Goal: Task Accomplishment & Management: Manage account settings

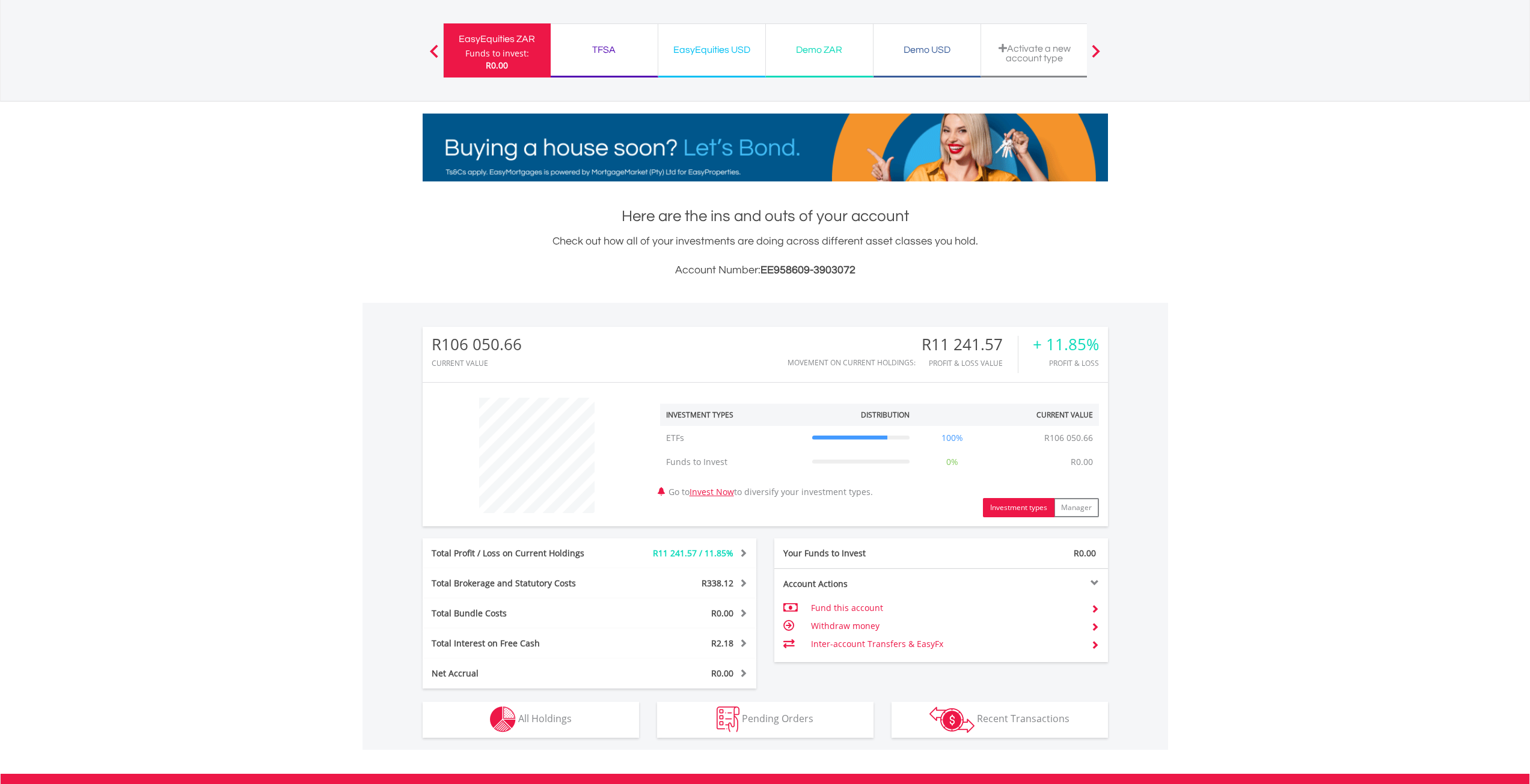
scroll to position [115, 229]
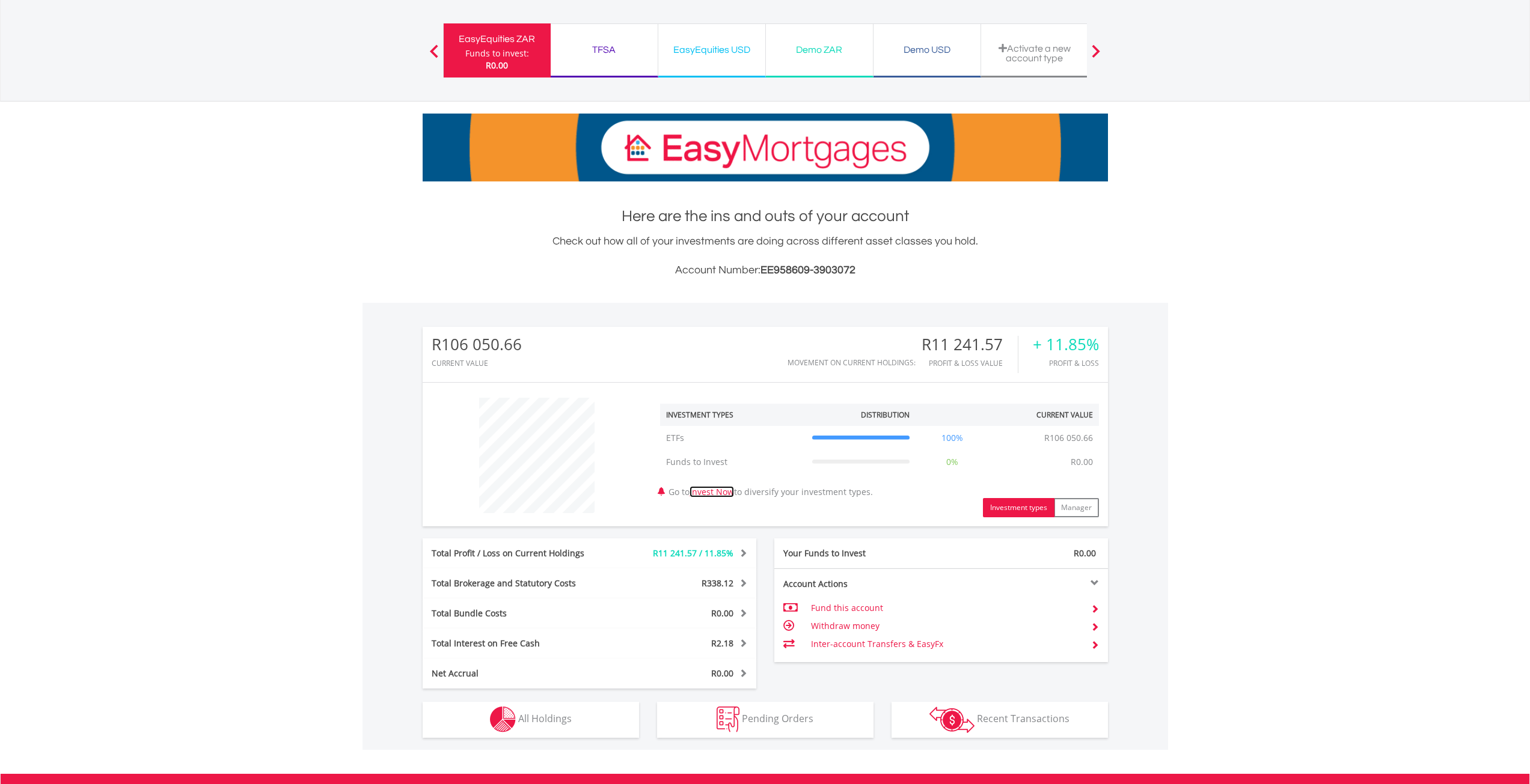
click at [722, 494] on link "Invest Now" at bounding box center [712, 491] width 45 height 11
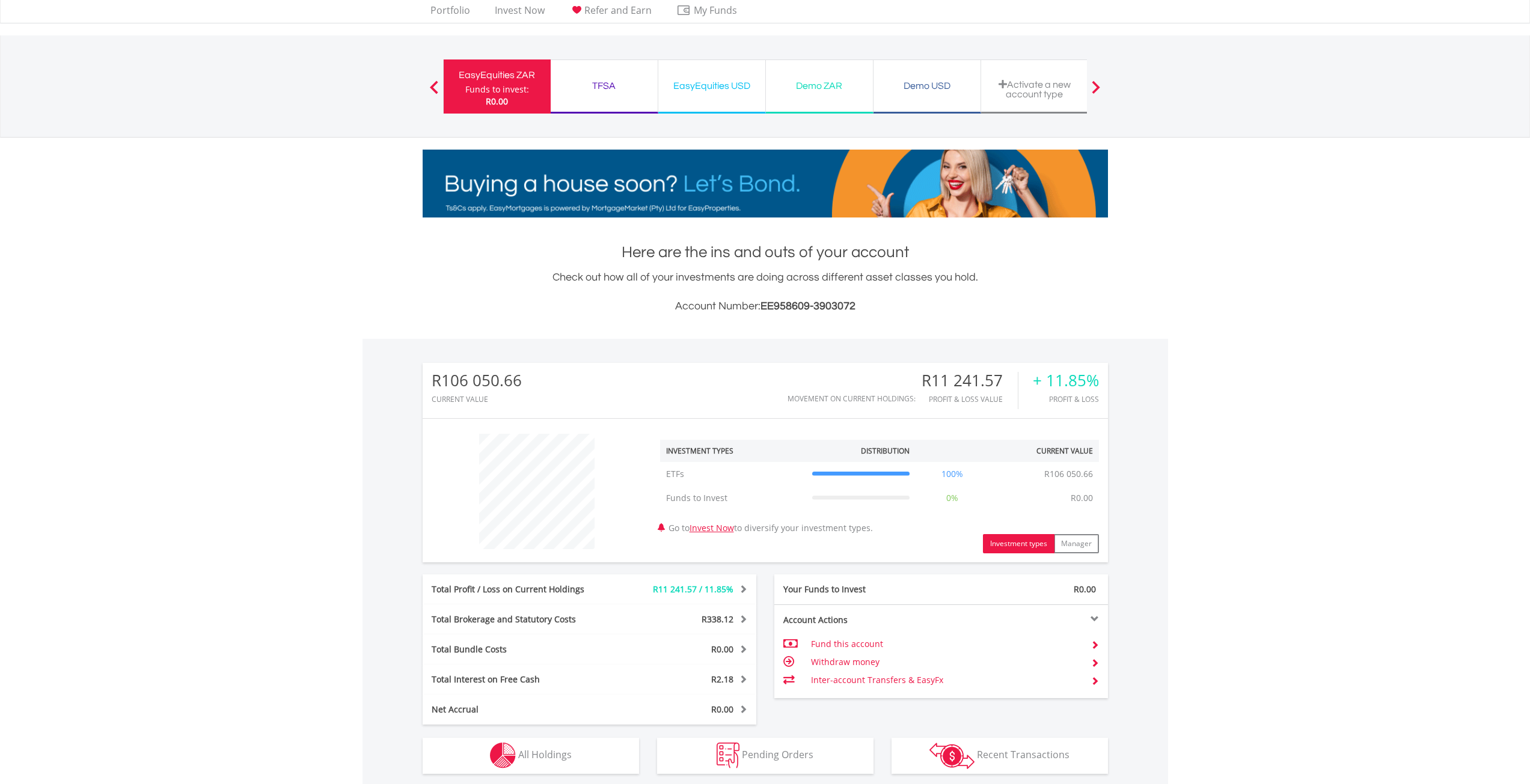
scroll to position [60, 0]
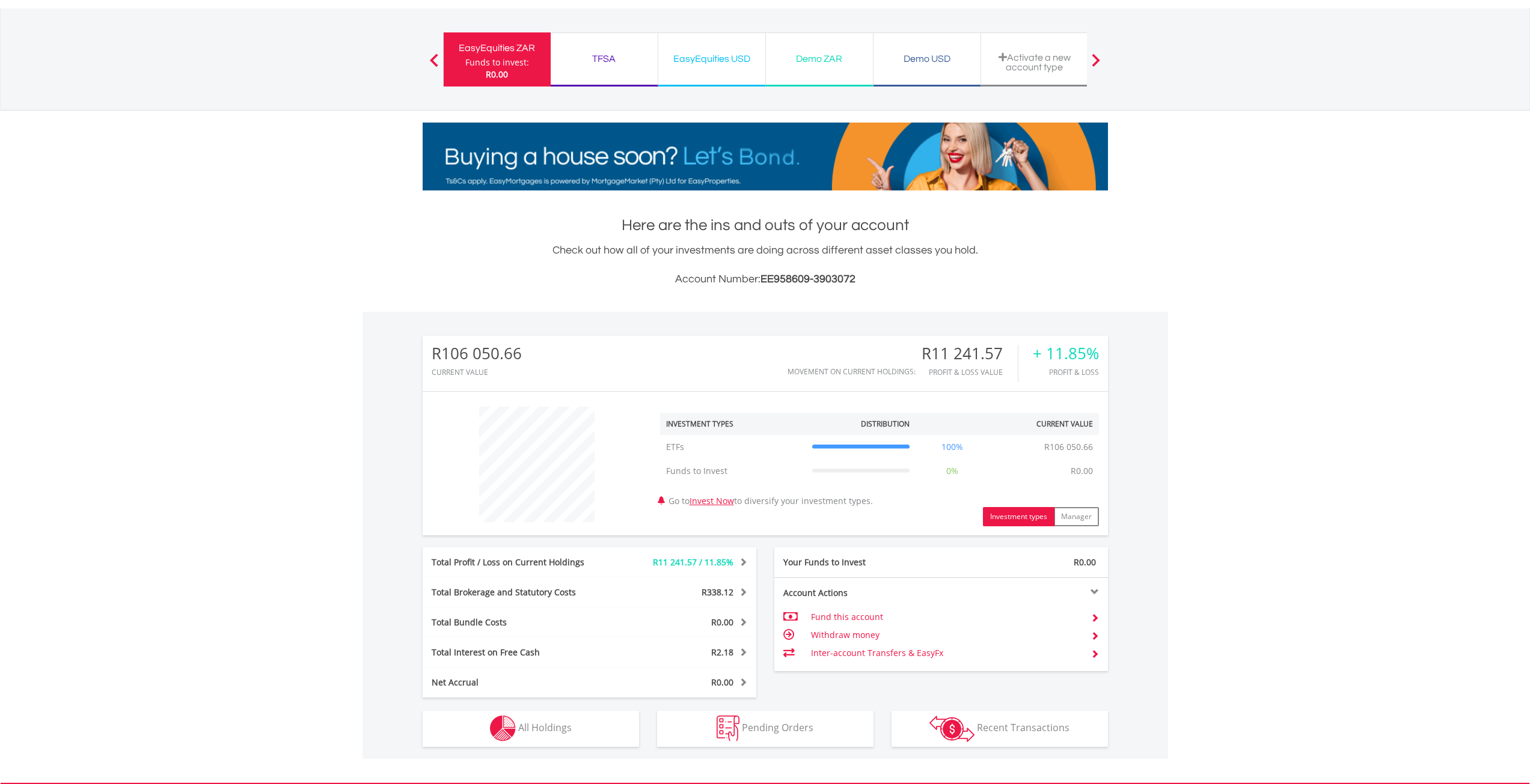
click at [855, 617] on td "Fund this account" at bounding box center [946, 617] width 270 height 18
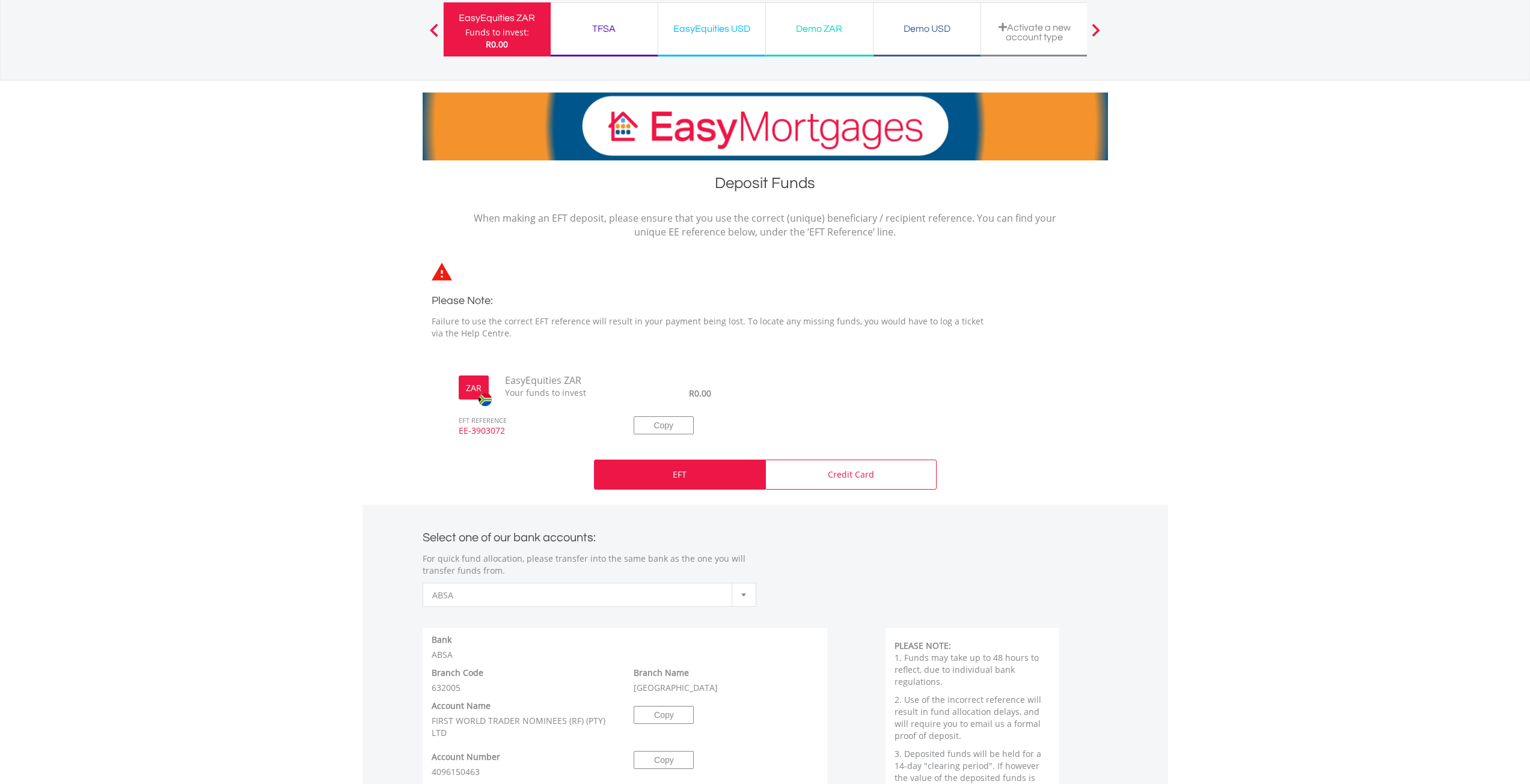
scroll to position [241, 0]
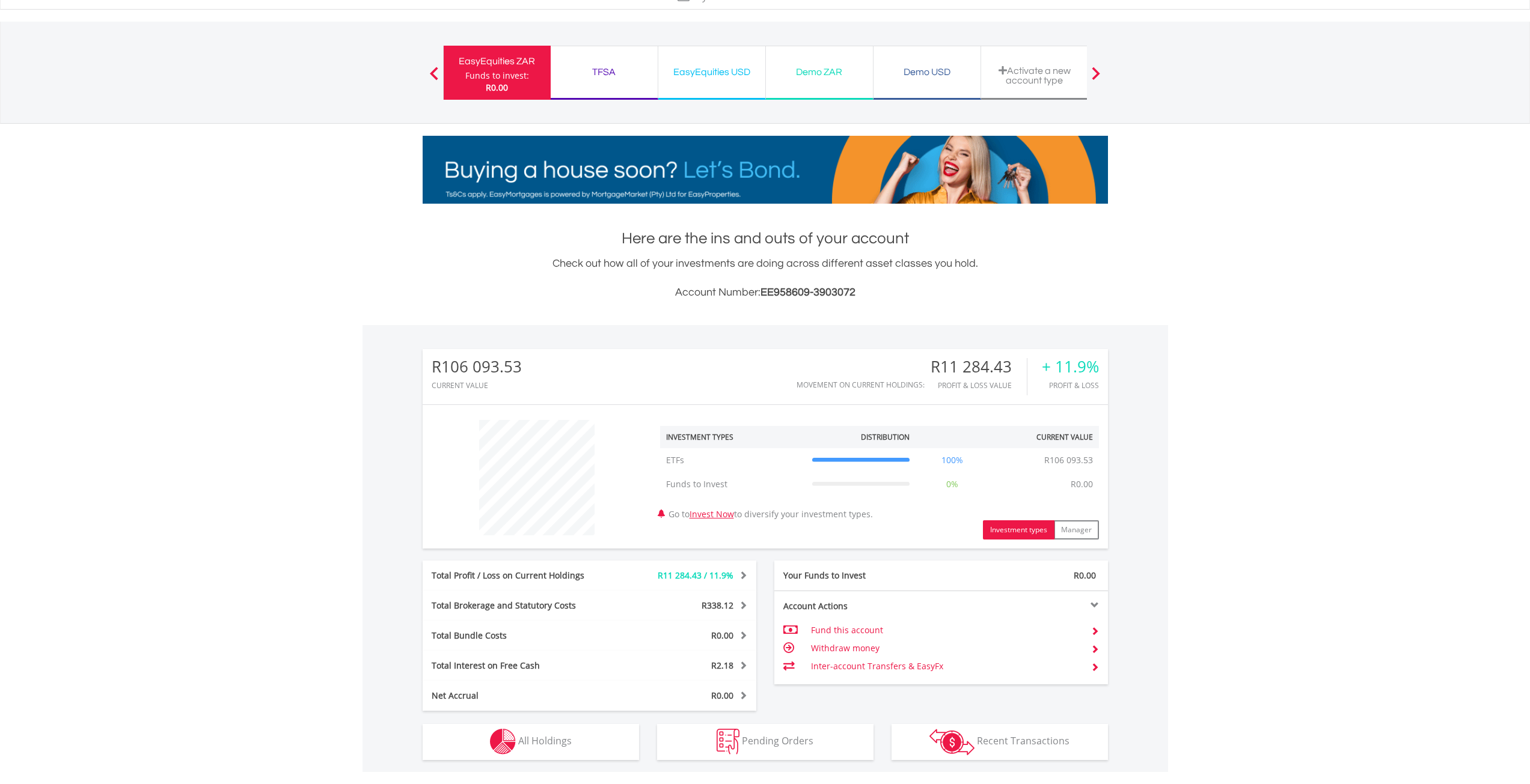
scroll to position [120, 0]
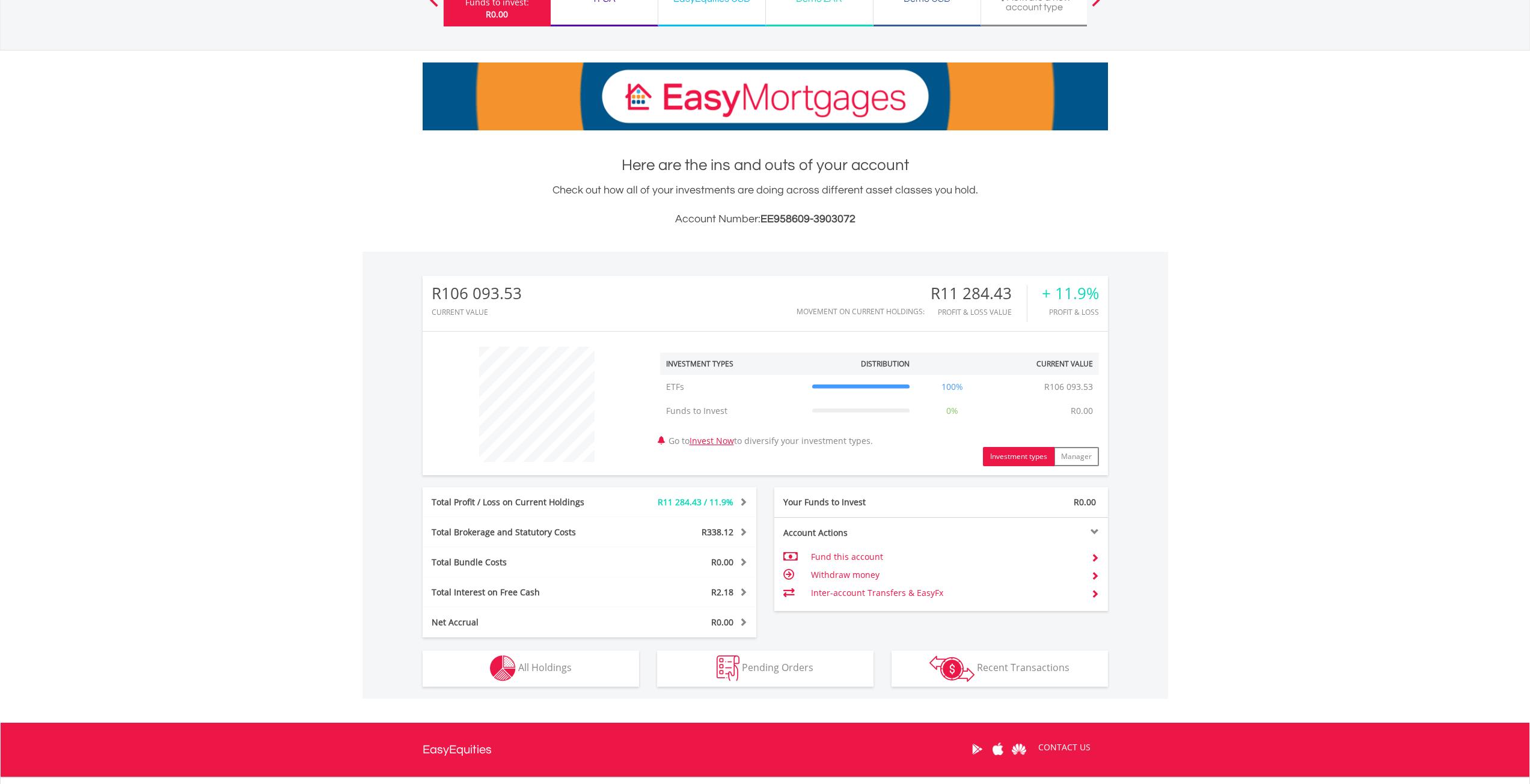
click at [917, 598] on td "Inter-account Transfers & EasyFx" at bounding box center [946, 593] width 270 height 18
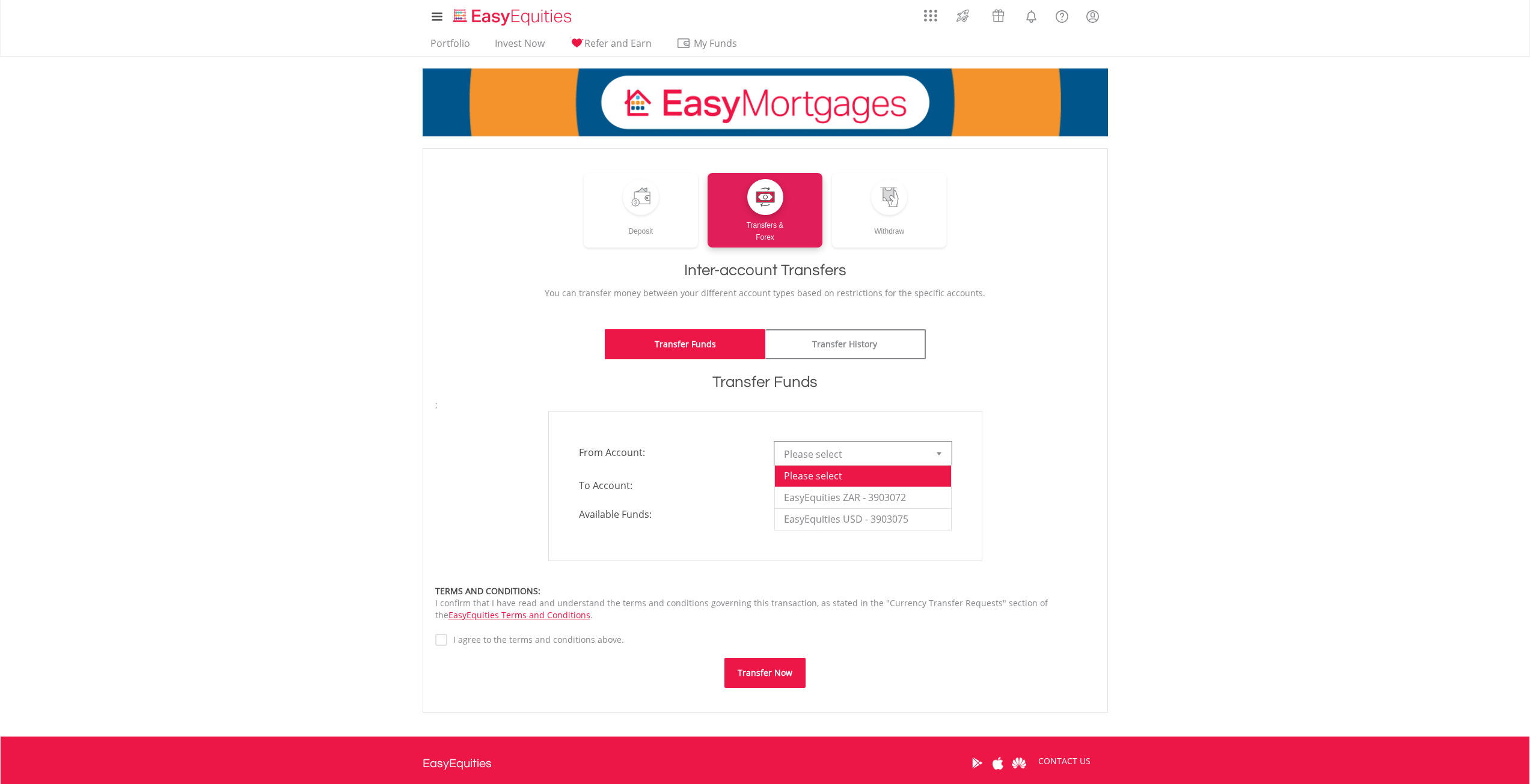
click at [824, 455] on span "Please select" at bounding box center [854, 455] width 140 height 24
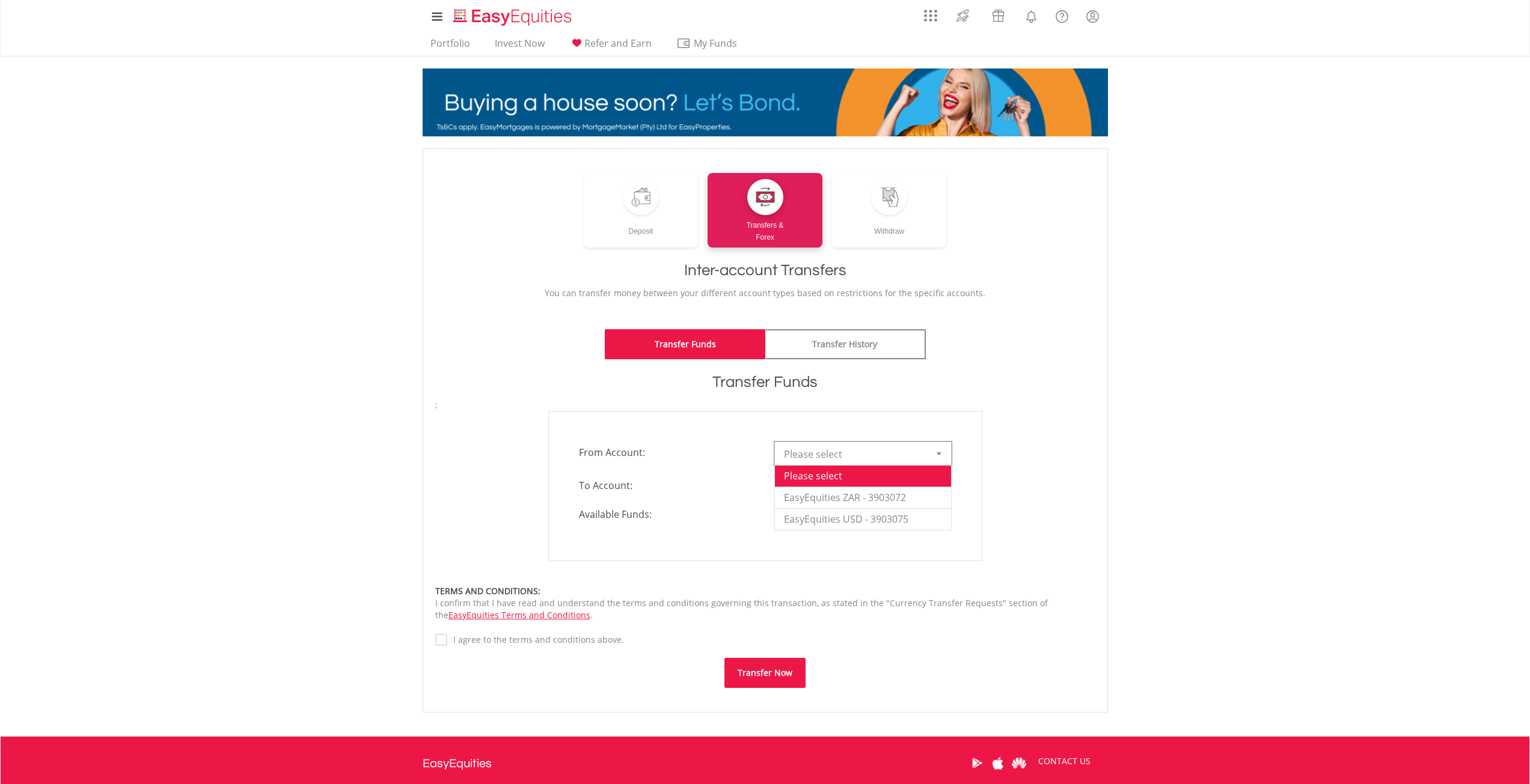
click at [824, 455] on span "Please select" at bounding box center [854, 455] width 140 height 24
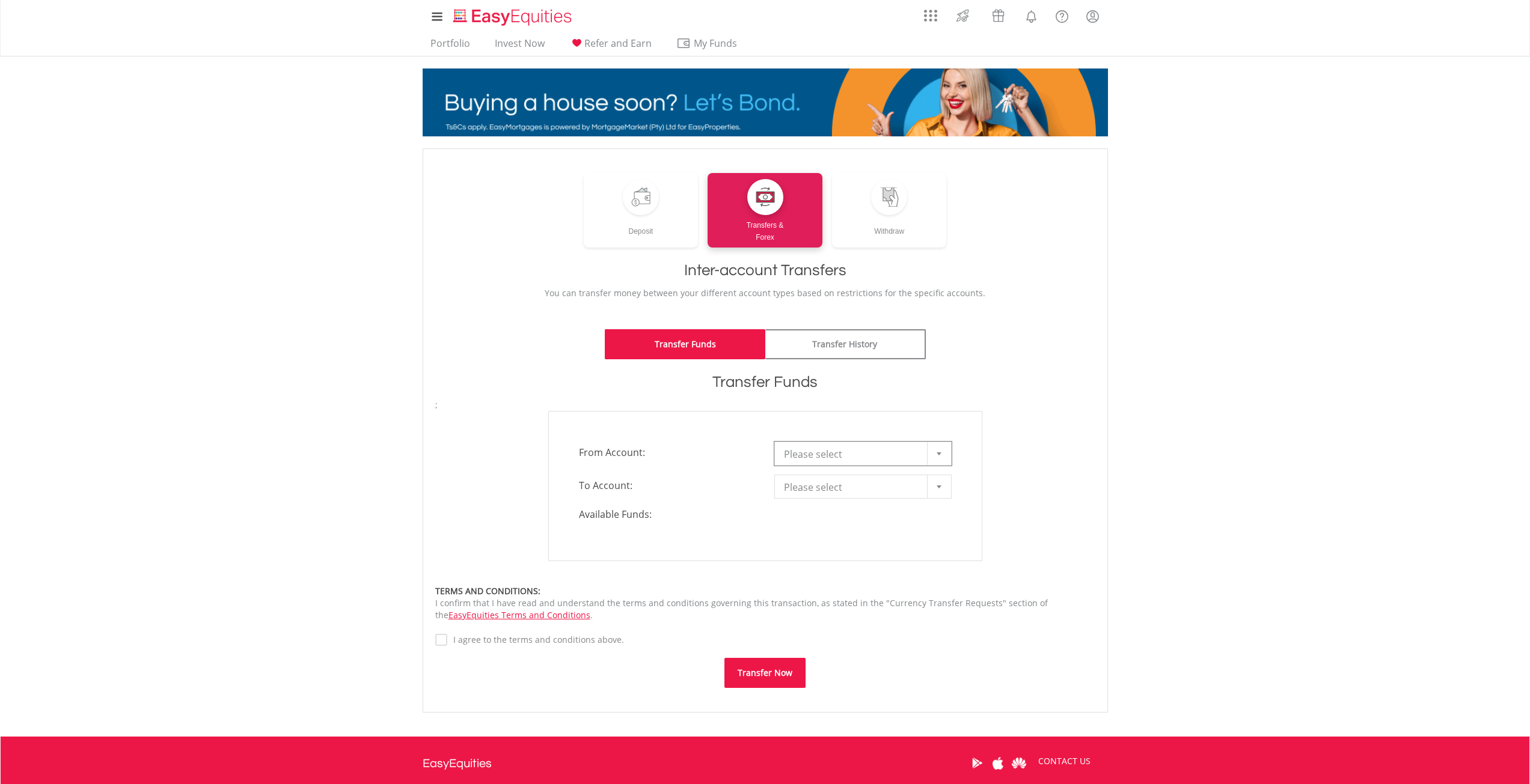
click at [1055, 378] on h1 "Transfer Funds" at bounding box center [766, 382] width 660 height 22
click at [882, 455] on span "Please select" at bounding box center [854, 455] width 140 height 24
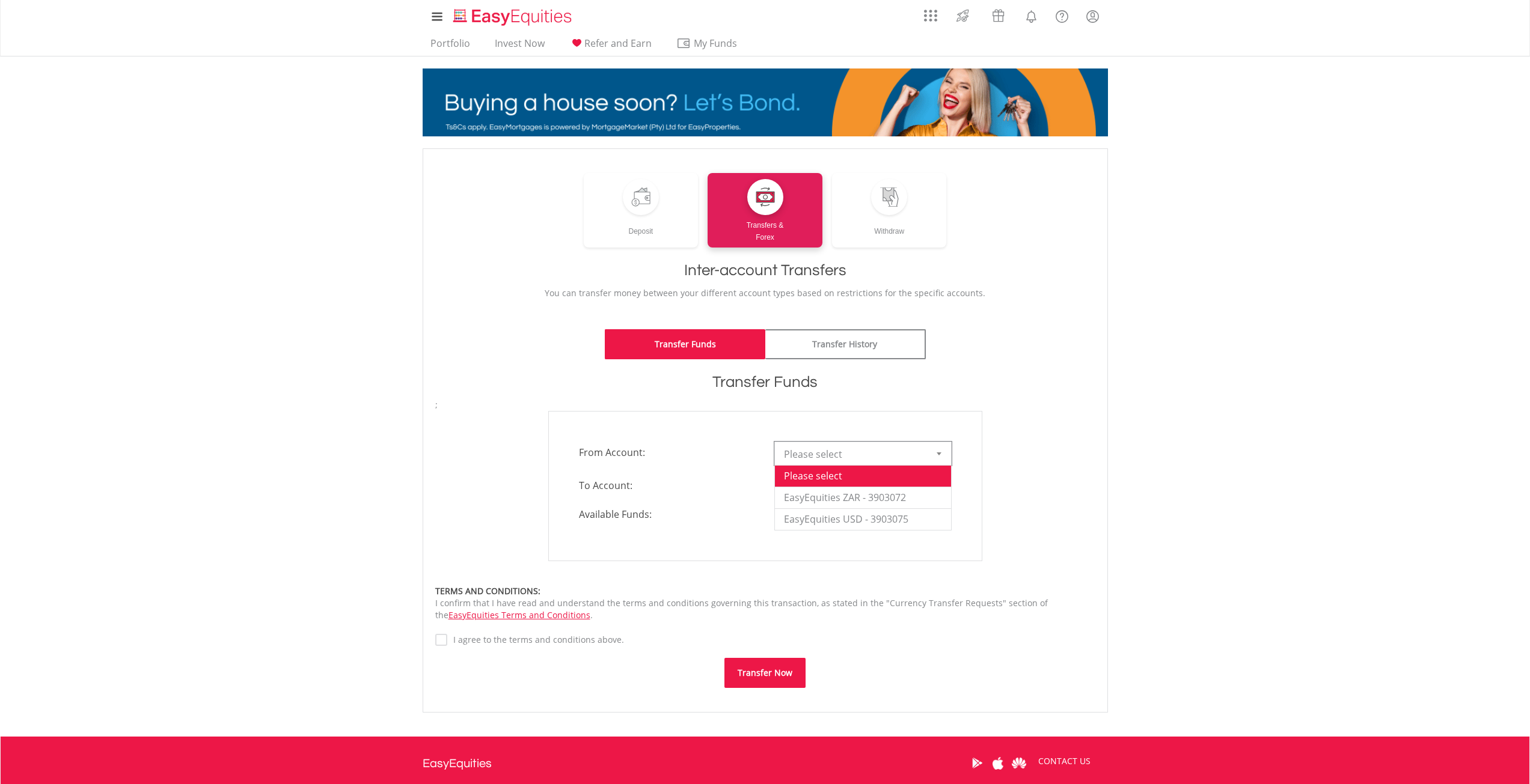
click at [1061, 441] on div "**********" at bounding box center [765, 486] width 678 height 151
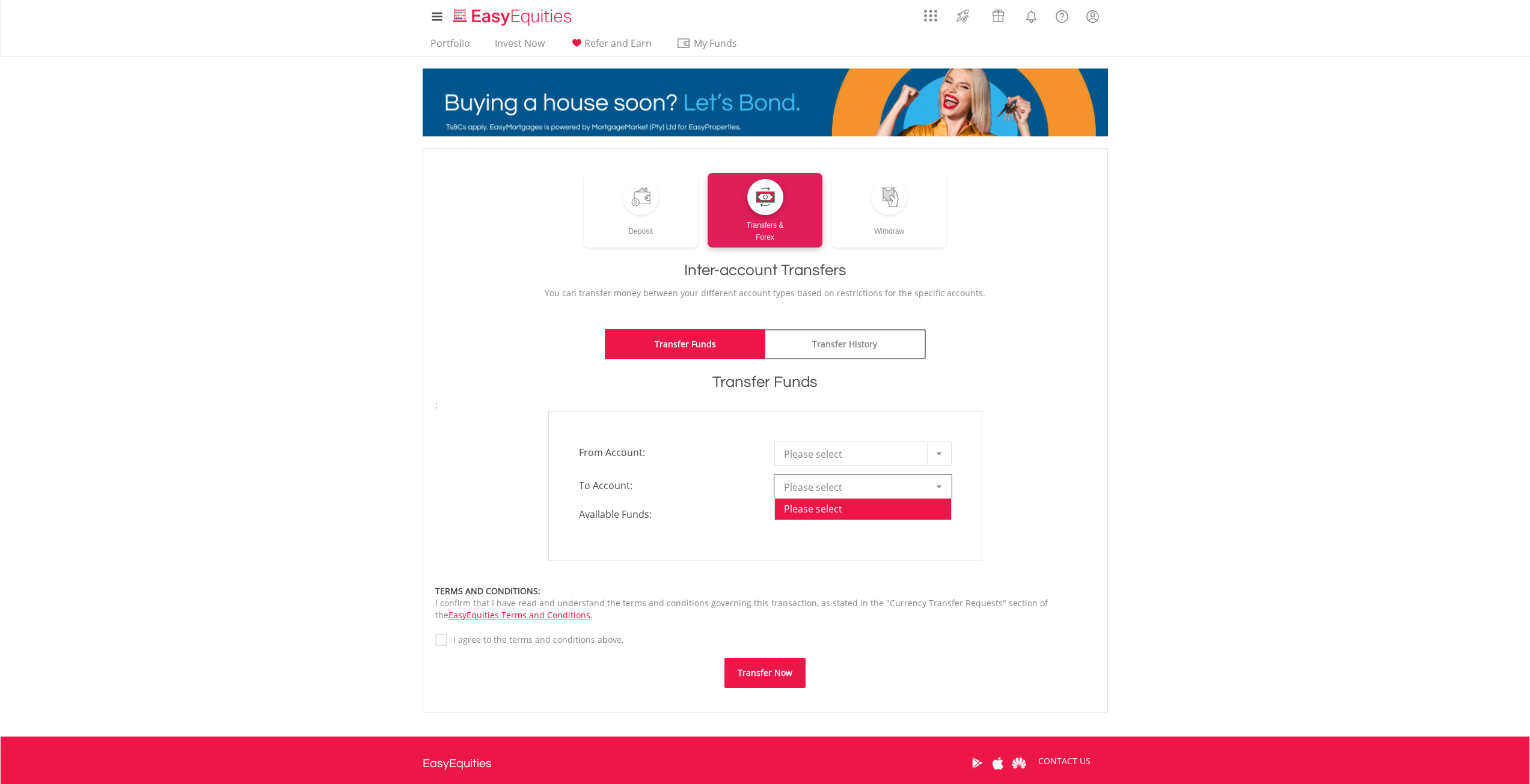
click at [891, 494] on span "Please select" at bounding box center [854, 487] width 140 height 24
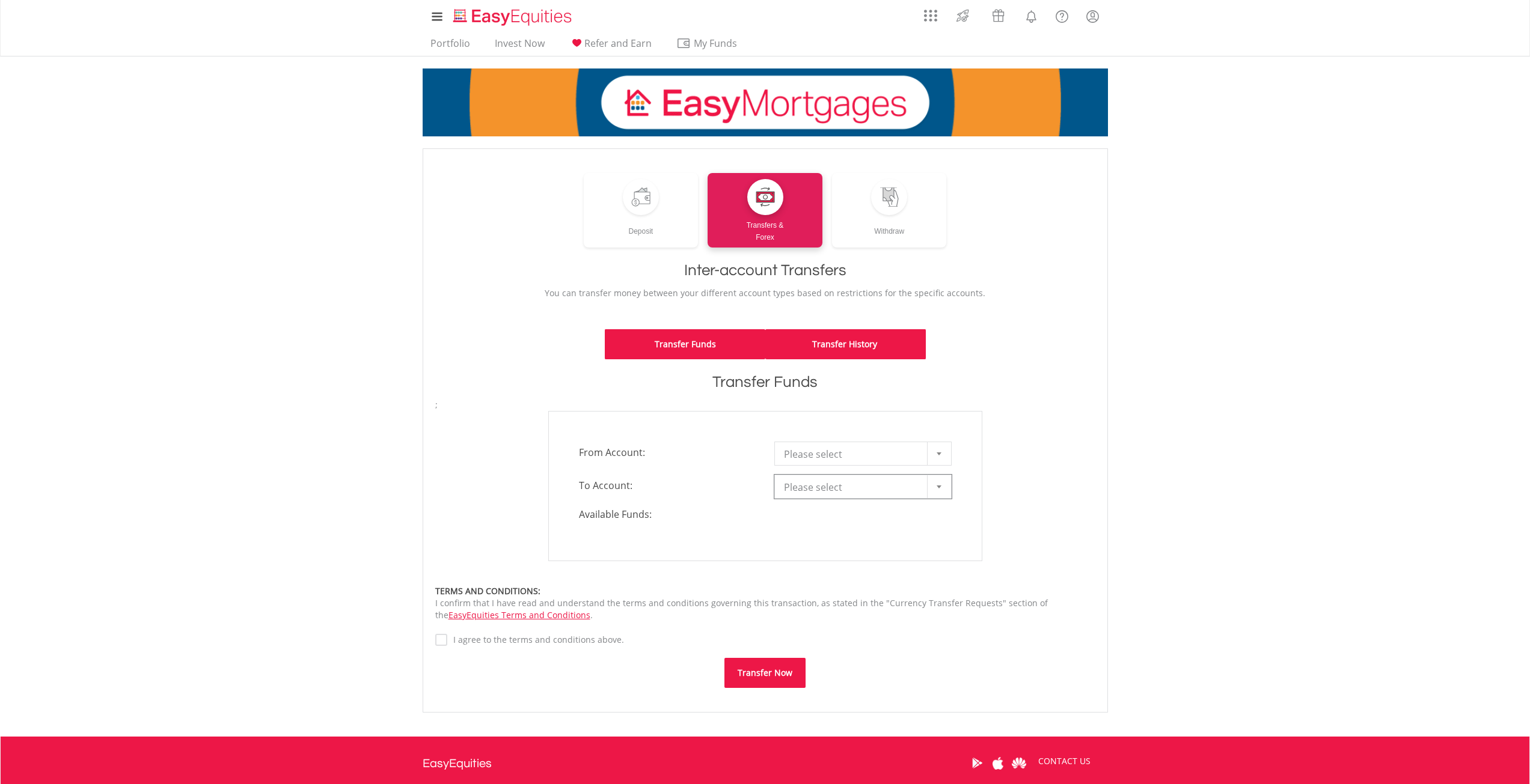
click at [838, 355] on link "Transfer History" at bounding box center [845, 345] width 160 height 30
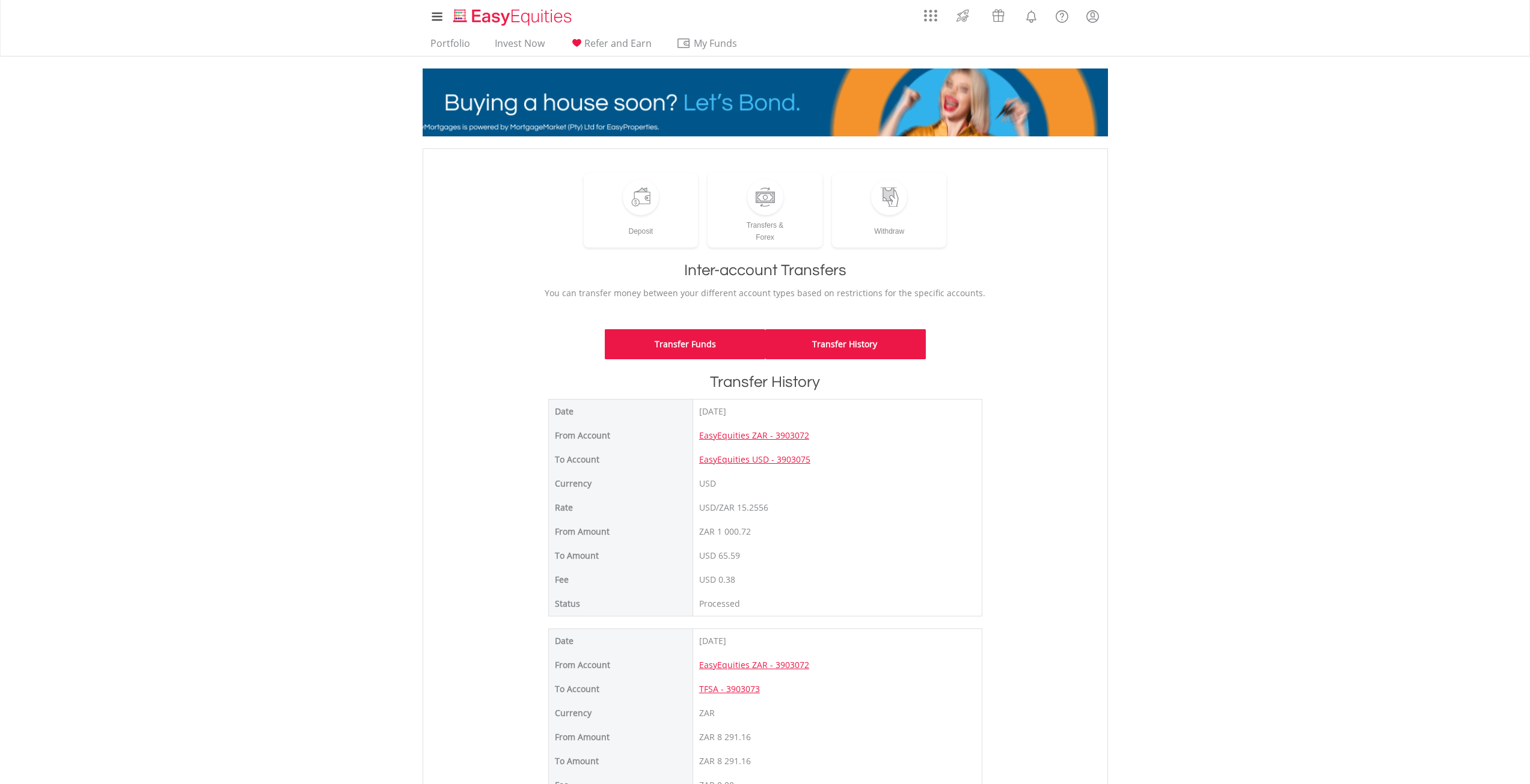
click at [728, 340] on link "Transfer Funds" at bounding box center [685, 345] width 160 height 30
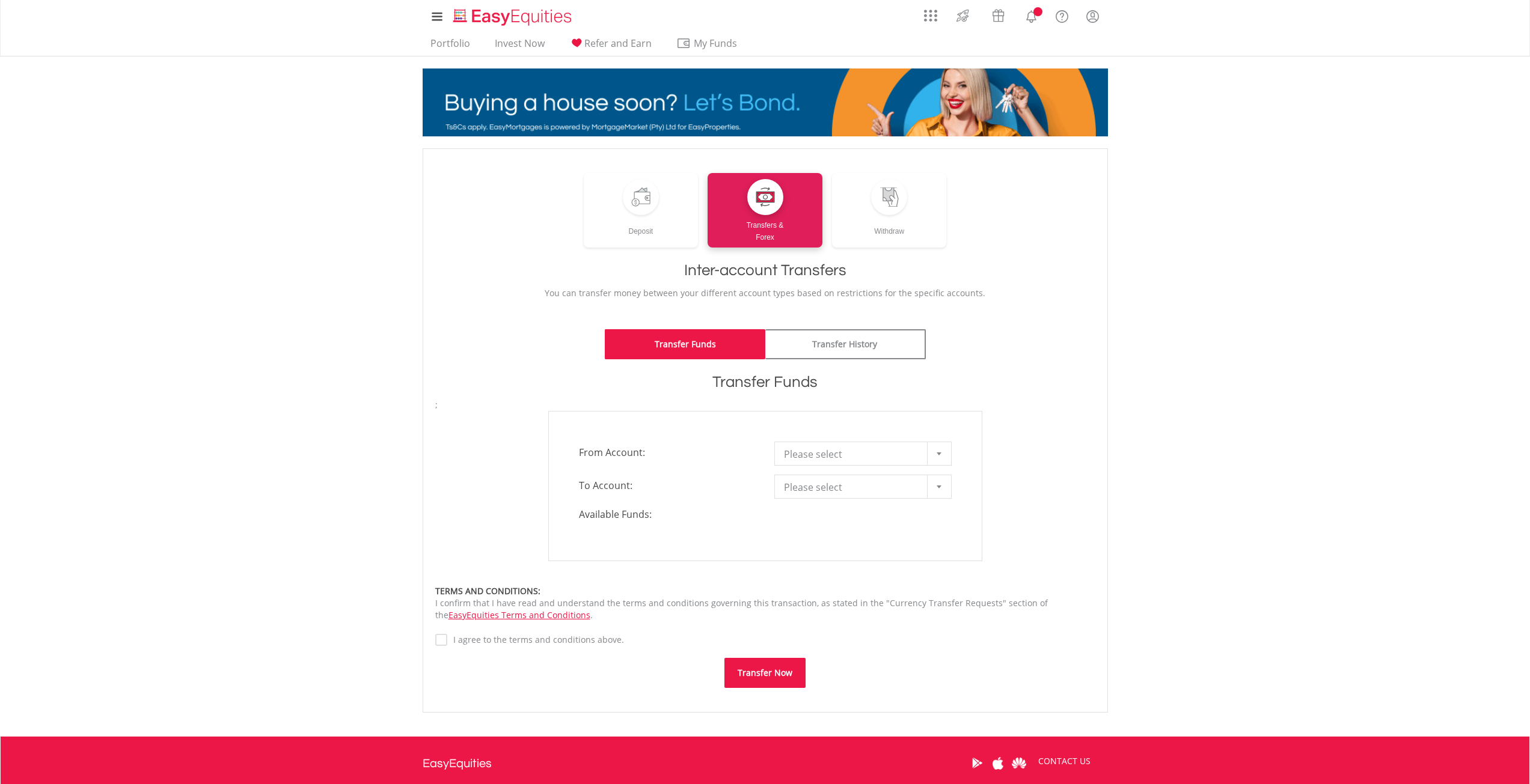
click at [828, 464] on div "Please select" at bounding box center [862, 454] width 177 height 24
click at [828, 464] on div "Please select Please select EasyEquities ZAR - 3903072 EasyEquities USD - 39030…" at bounding box center [862, 454] width 177 height 24
click at [828, 456] on span "Please select" at bounding box center [854, 455] width 140 height 24
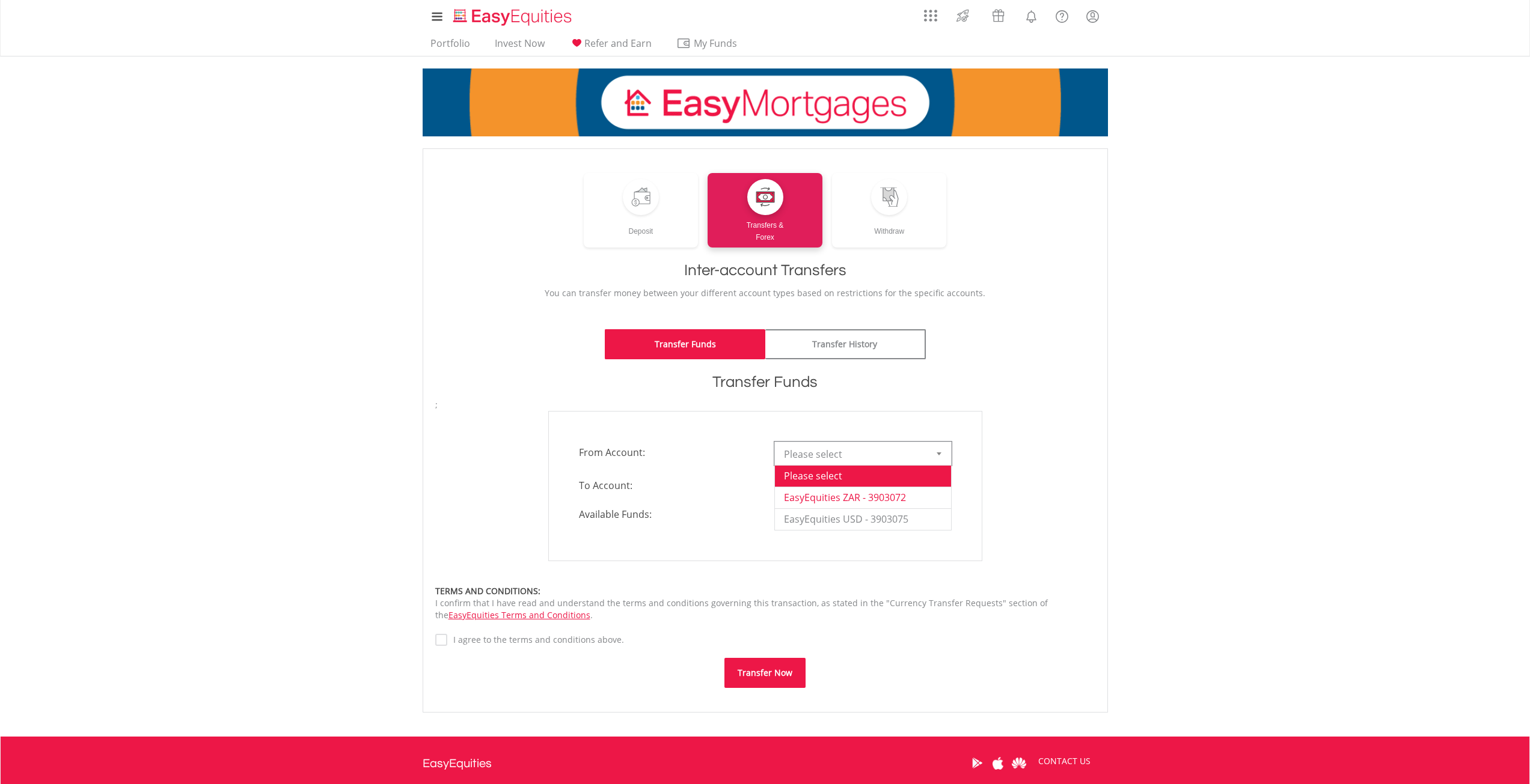
click at [847, 500] on li "EasyEquities ZAR - 3903072" at bounding box center [862, 497] width 176 height 22
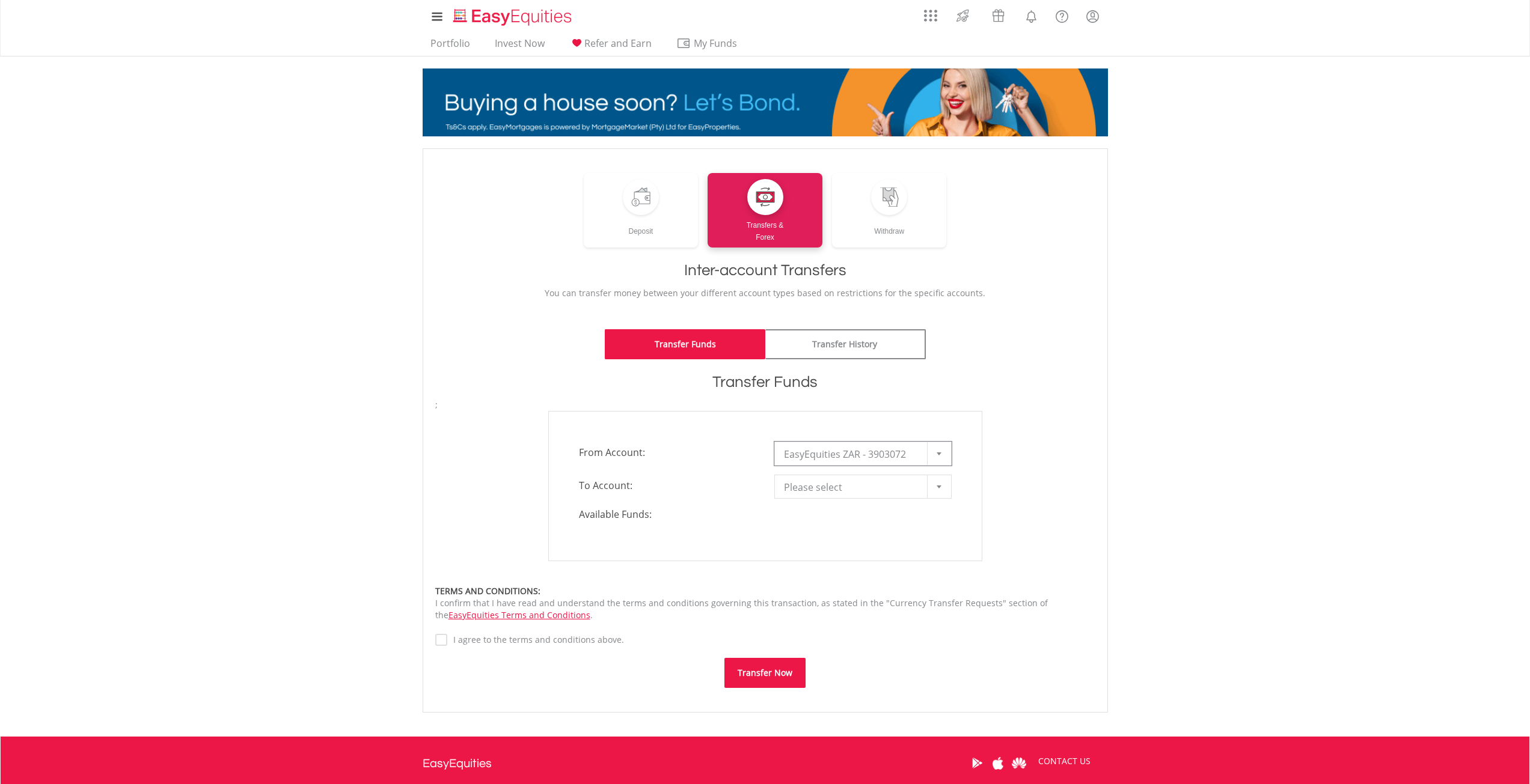
click at [847, 489] on span "Please select" at bounding box center [854, 487] width 140 height 24
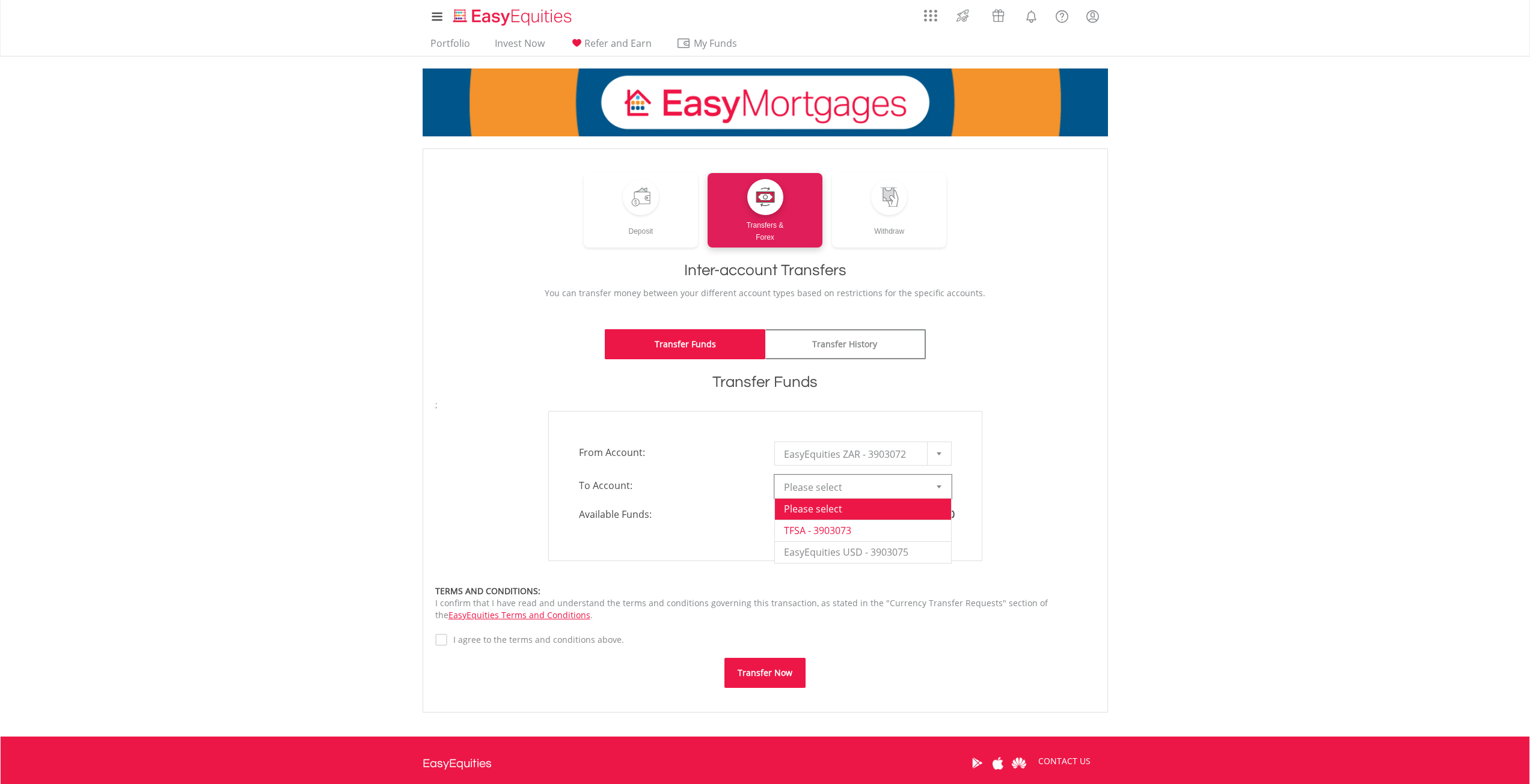
click at [845, 530] on li "TFSA - 3903073" at bounding box center [862, 531] width 176 height 22
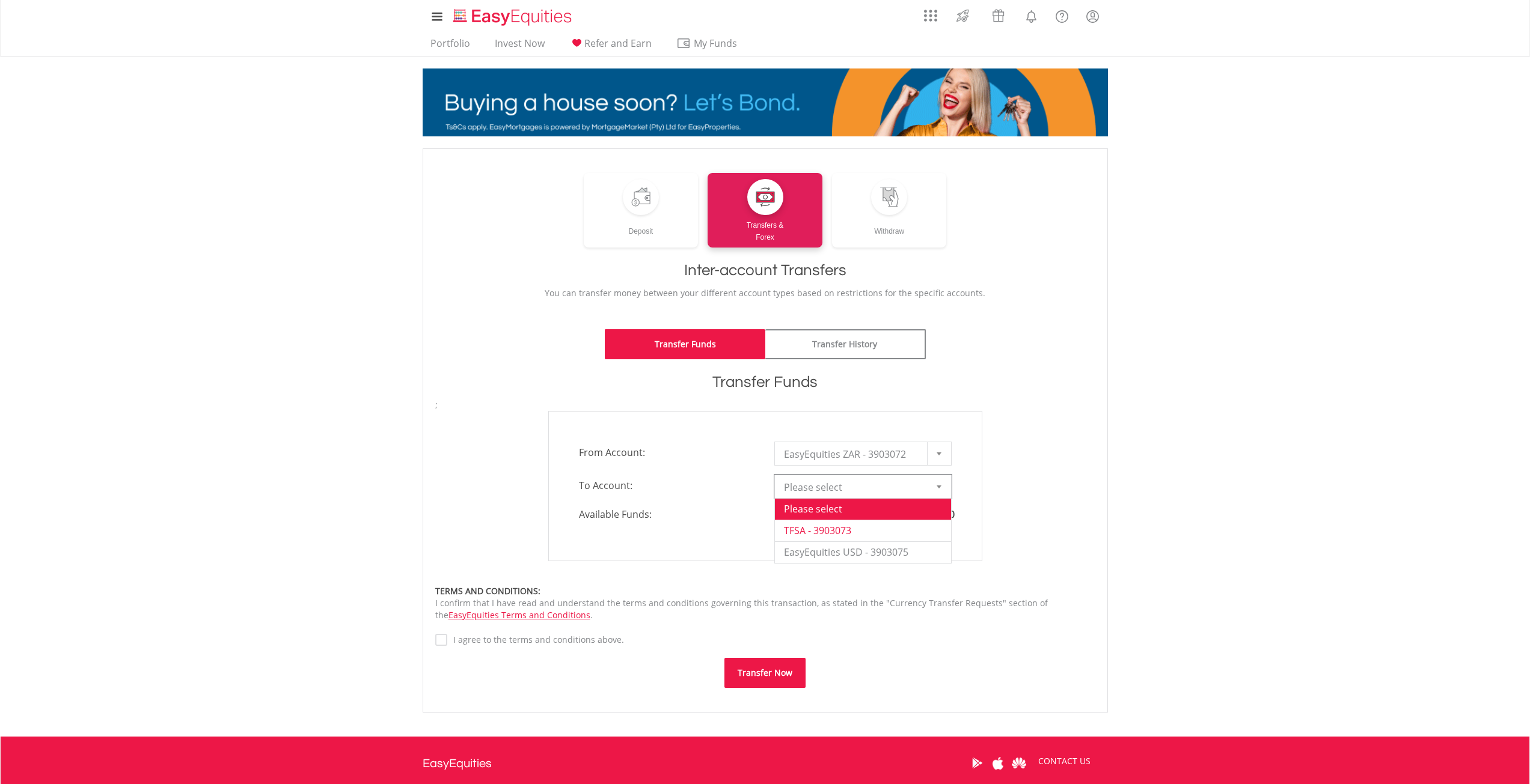
type input "*"
